Goal: Information Seeking & Learning: Learn about a topic

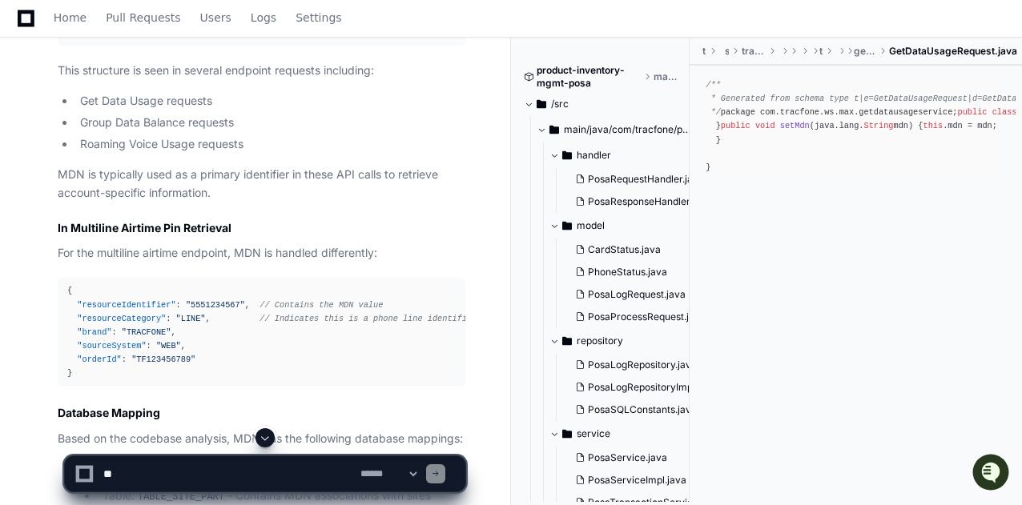
scroll to position [1555, 0]
click at [322, 298] on span "// Contains the MDN value" at bounding box center [320, 303] width 123 height 10
click at [106, 298] on span ""resourceIdentifier"" at bounding box center [126, 303] width 98 height 10
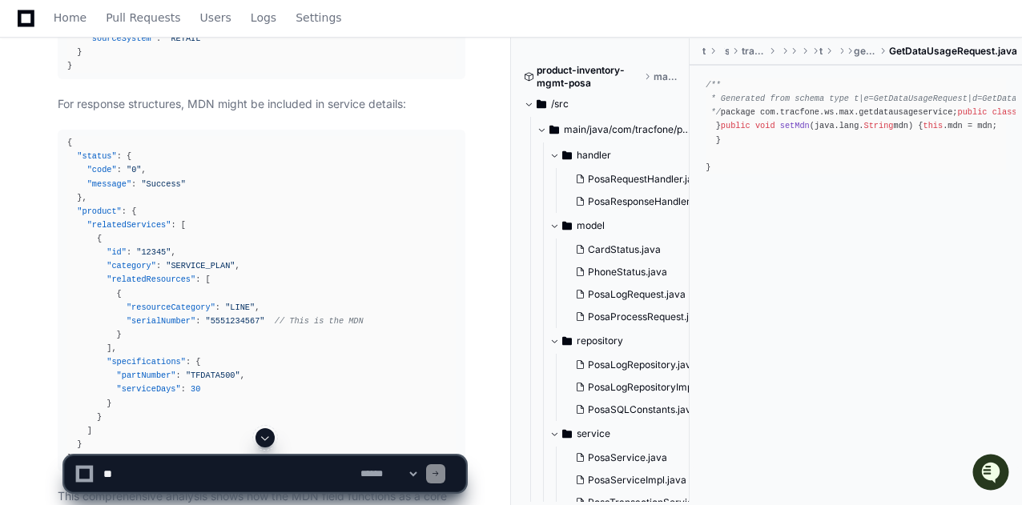
scroll to position [2725, 0]
click at [102, 215] on span ""product"" at bounding box center [99, 210] width 44 height 10
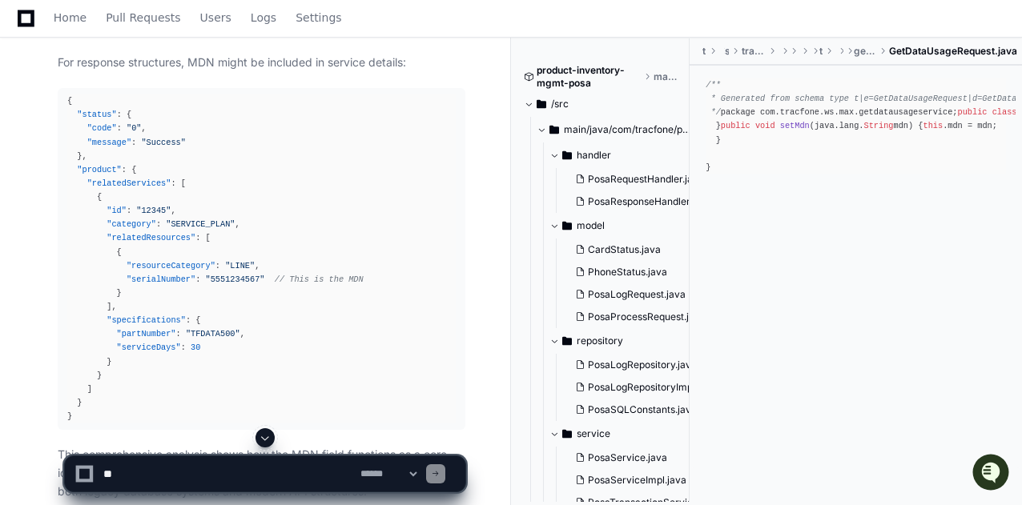
scroll to position [2785, 0]
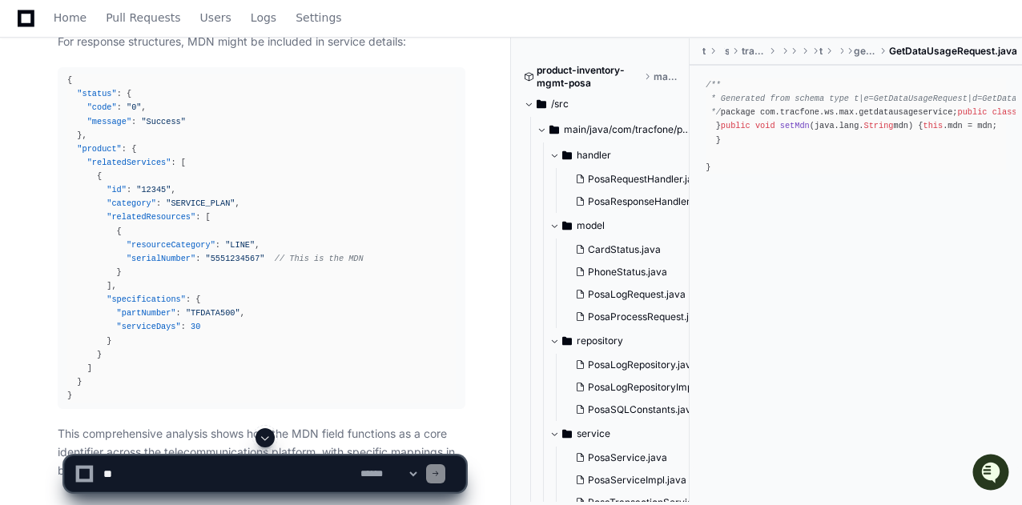
click at [127, 208] on span ""category"" at bounding box center [131, 204] width 50 height 10
click at [149, 263] on span ""serialNumber"" at bounding box center [160, 259] width 69 height 10
click at [307, 263] on span "// This is the MDN" at bounding box center [319, 259] width 89 height 10
click at [133, 208] on span ""category"" at bounding box center [131, 204] width 50 height 10
click at [188, 208] on span ""SERVICE_PLAN"" at bounding box center [200, 204] width 69 height 10
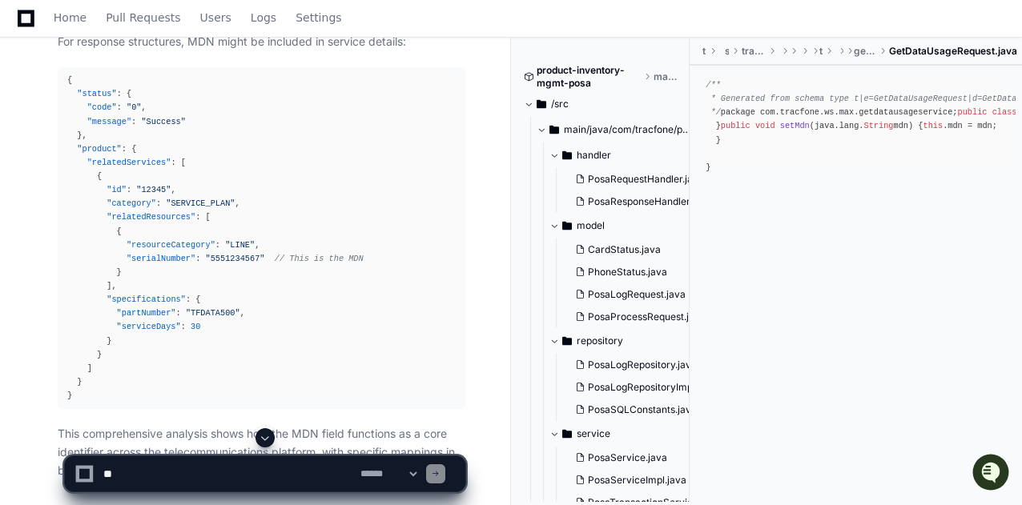
click at [159, 263] on span ""serialNumber"" at bounding box center [160, 259] width 69 height 10
click at [286, 263] on span "// This is the MDN" at bounding box center [319, 259] width 89 height 10
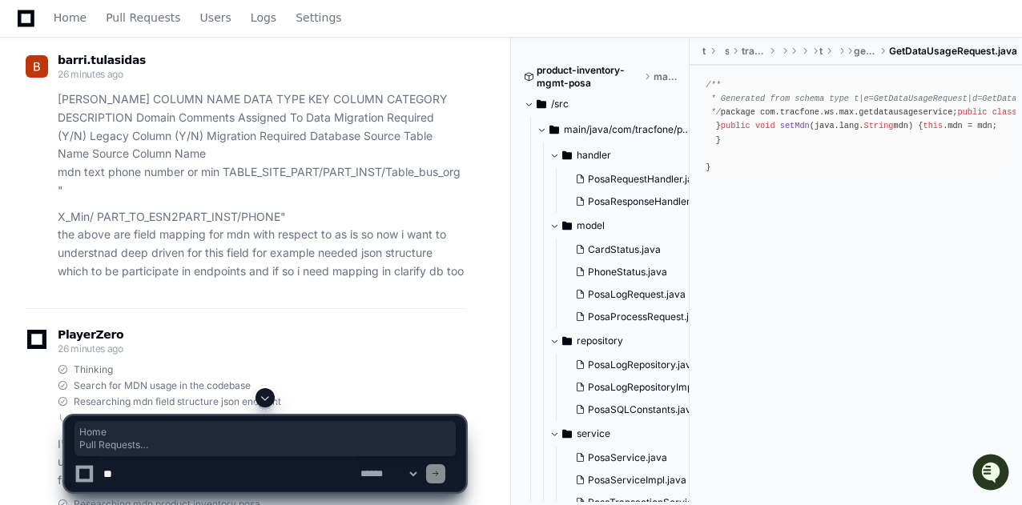
scroll to position [0, 0]
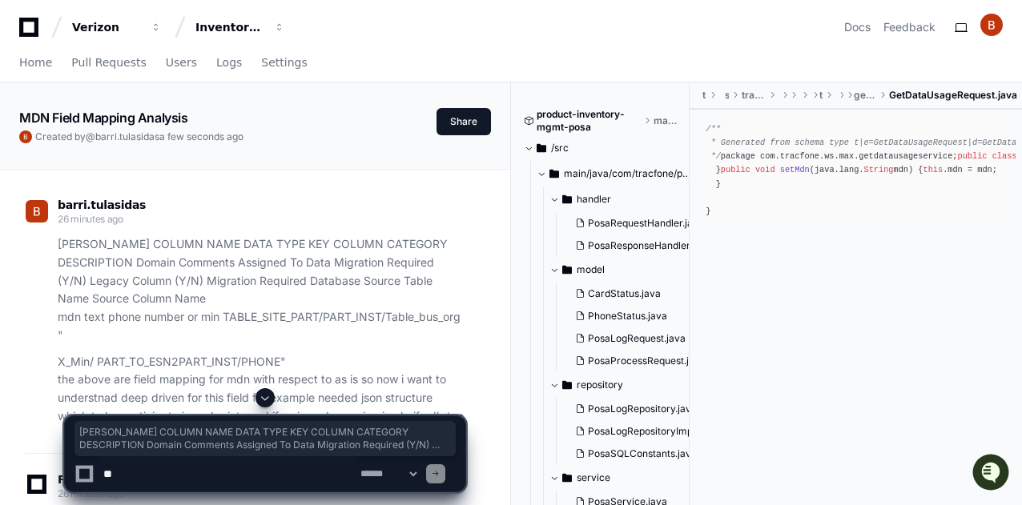
drag, startPoint x: 468, startPoint y: 158, endPoint x: 53, endPoint y: 249, distance: 424.6
copy article "[PERSON_NAME] COLUMN NAME DATA TYPE KEY COLUMN CATEGORY DESCRIPTION Domain Comm…"
